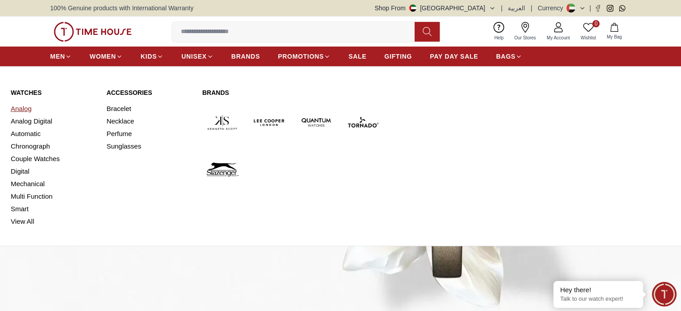
click at [25, 104] on link "Analog" at bounding box center [53, 109] width 85 height 13
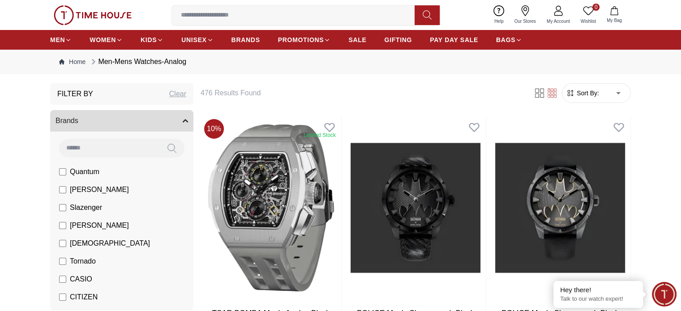
scroll to position [18, 0]
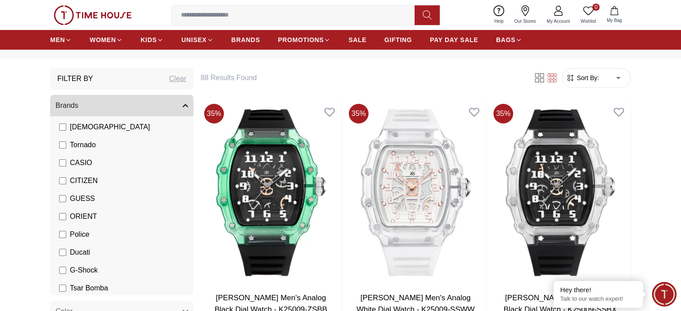
scroll to position [103, 0]
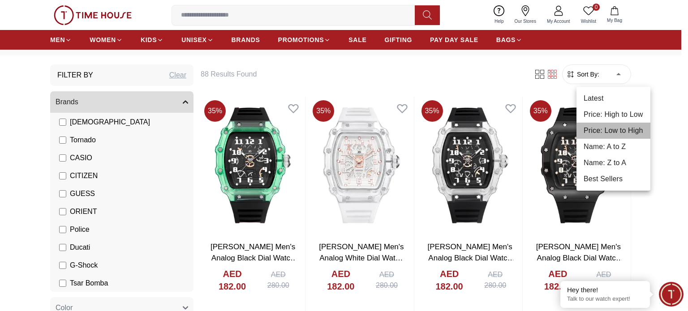
click at [603, 127] on li "Price: Low to High" at bounding box center [613, 131] width 74 height 16
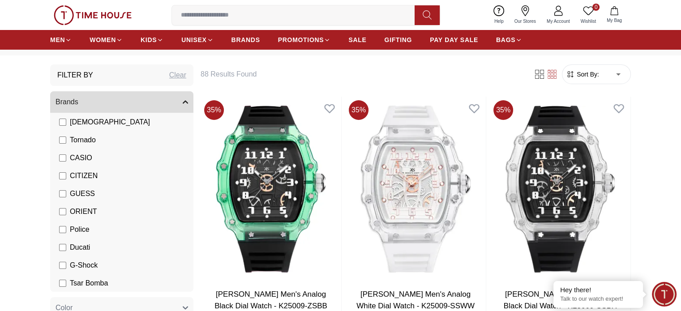
type input "*"
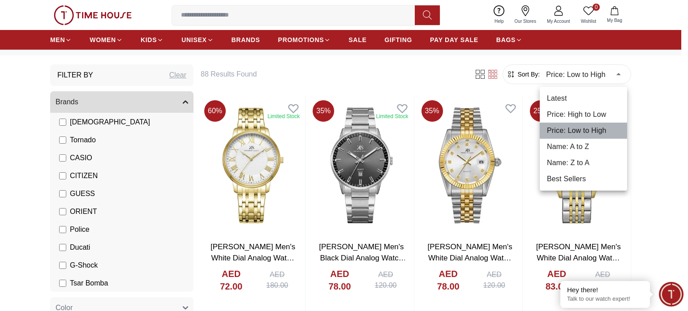
click at [622, 128] on li "Price: Low to High" at bounding box center [582, 131] width 87 height 16
click at [651, 167] on div at bounding box center [344, 155] width 688 height 311
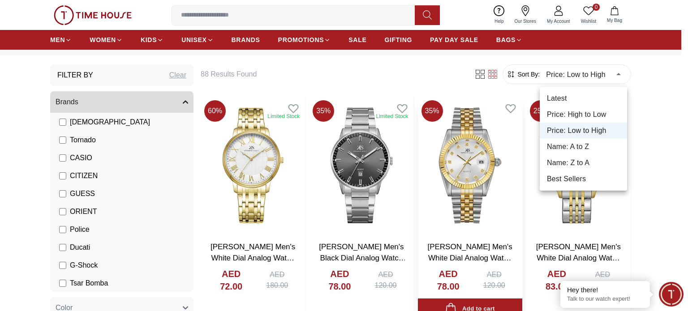
click at [454, 163] on div at bounding box center [344, 155] width 688 height 311
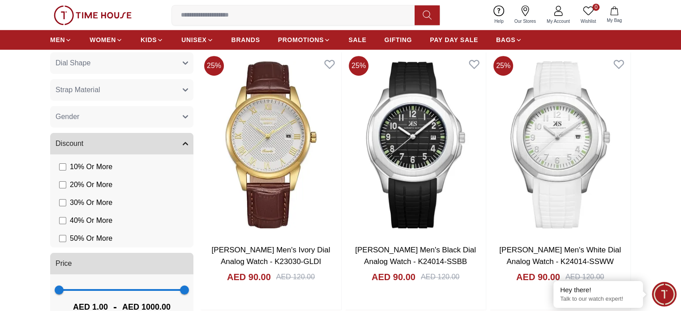
scroll to position [627, 0]
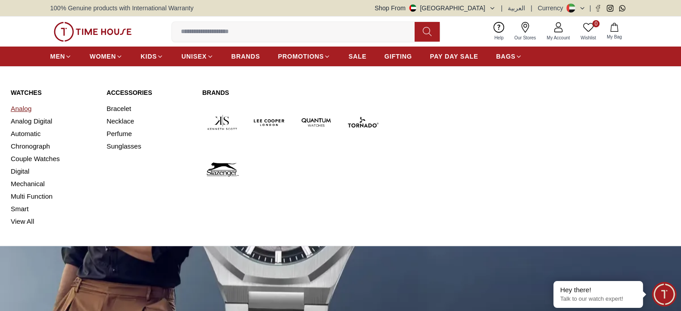
click at [22, 108] on link "Analog" at bounding box center [53, 109] width 85 height 13
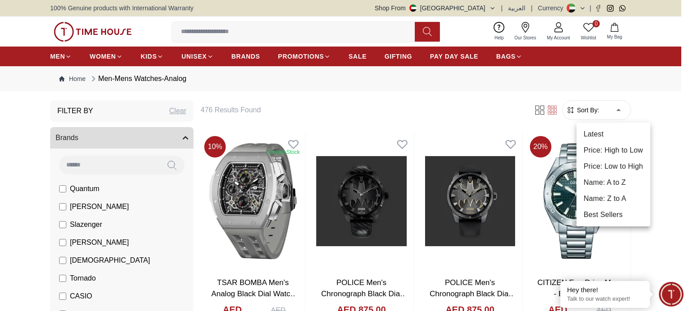
click at [605, 168] on li "Price: Low to High" at bounding box center [613, 166] width 74 height 16
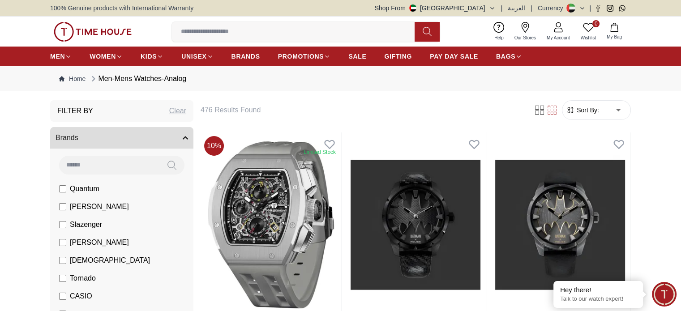
type input "*"
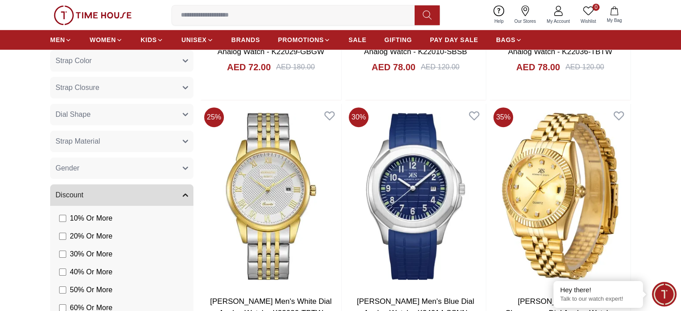
scroll to position [532, 0]
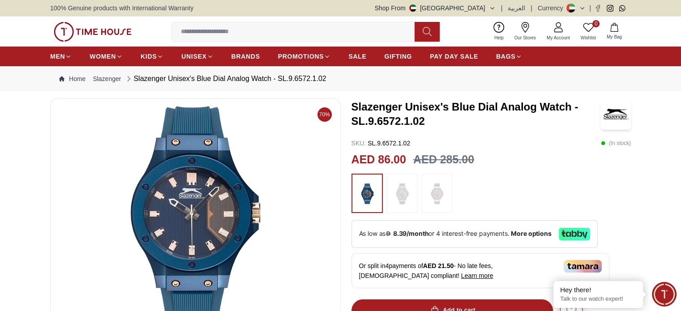
click at [398, 201] on img at bounding box center [402, 193] width 22 height 30
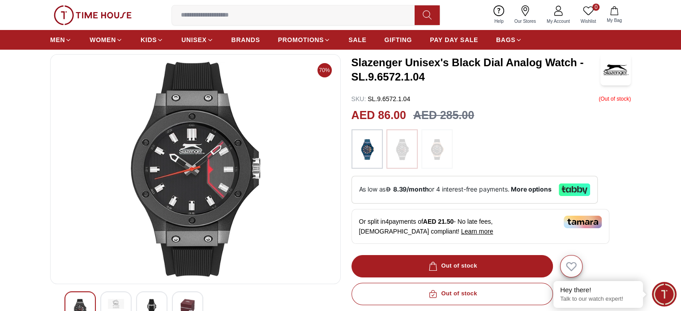
scroll to position [143, 0]
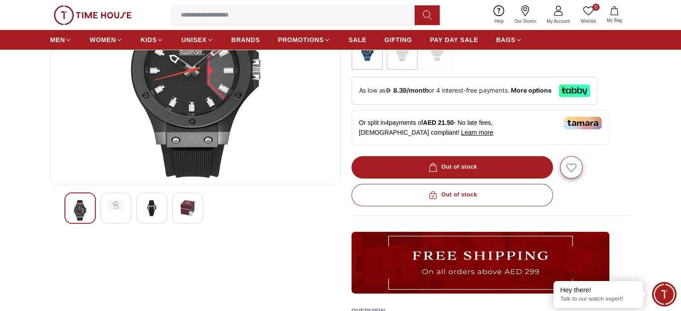
click at [367, 58] on img at bounding box center [367, 50] width 22 height 30
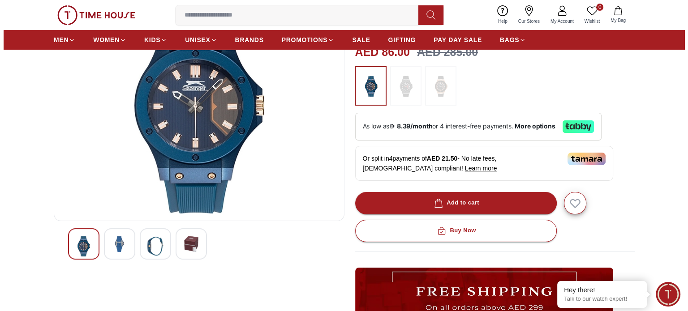
scroll to position [18, 0]
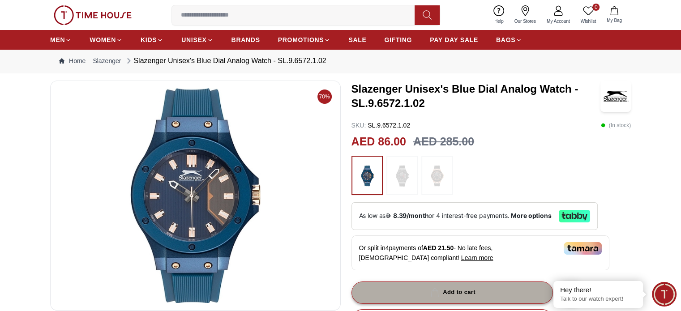
click at [469, 293] on div "Add to cart" at bounding box center [451, 292] width 47 height 10
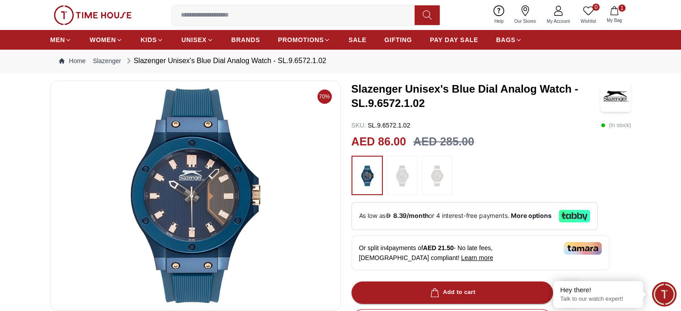
click at [610, 17] on span "My Bag" at bounding box center [614, 20] width 22 height 7
